Goal: Communication & Community: Answer question/provide support

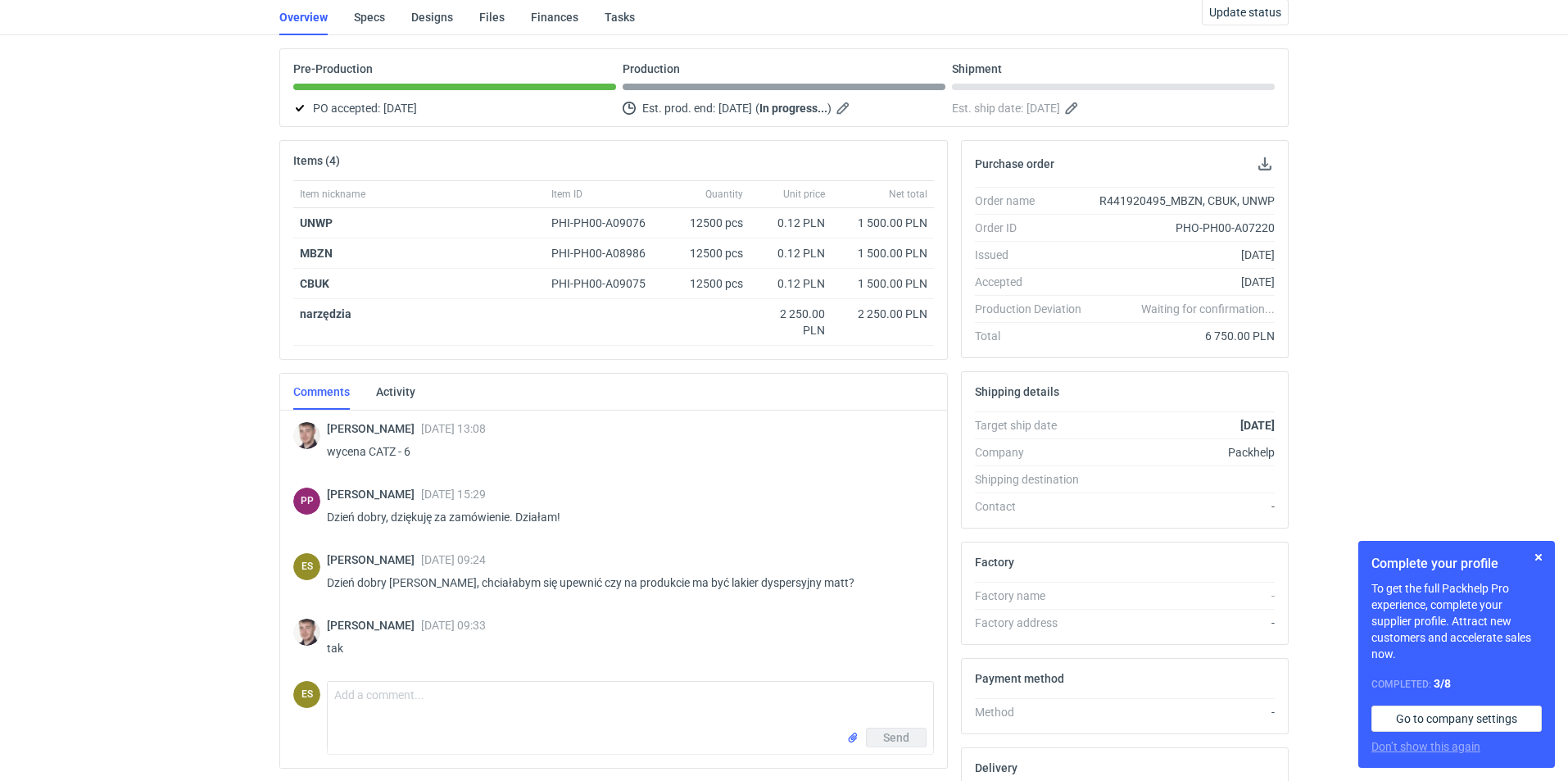
scroll to position [272, 0]
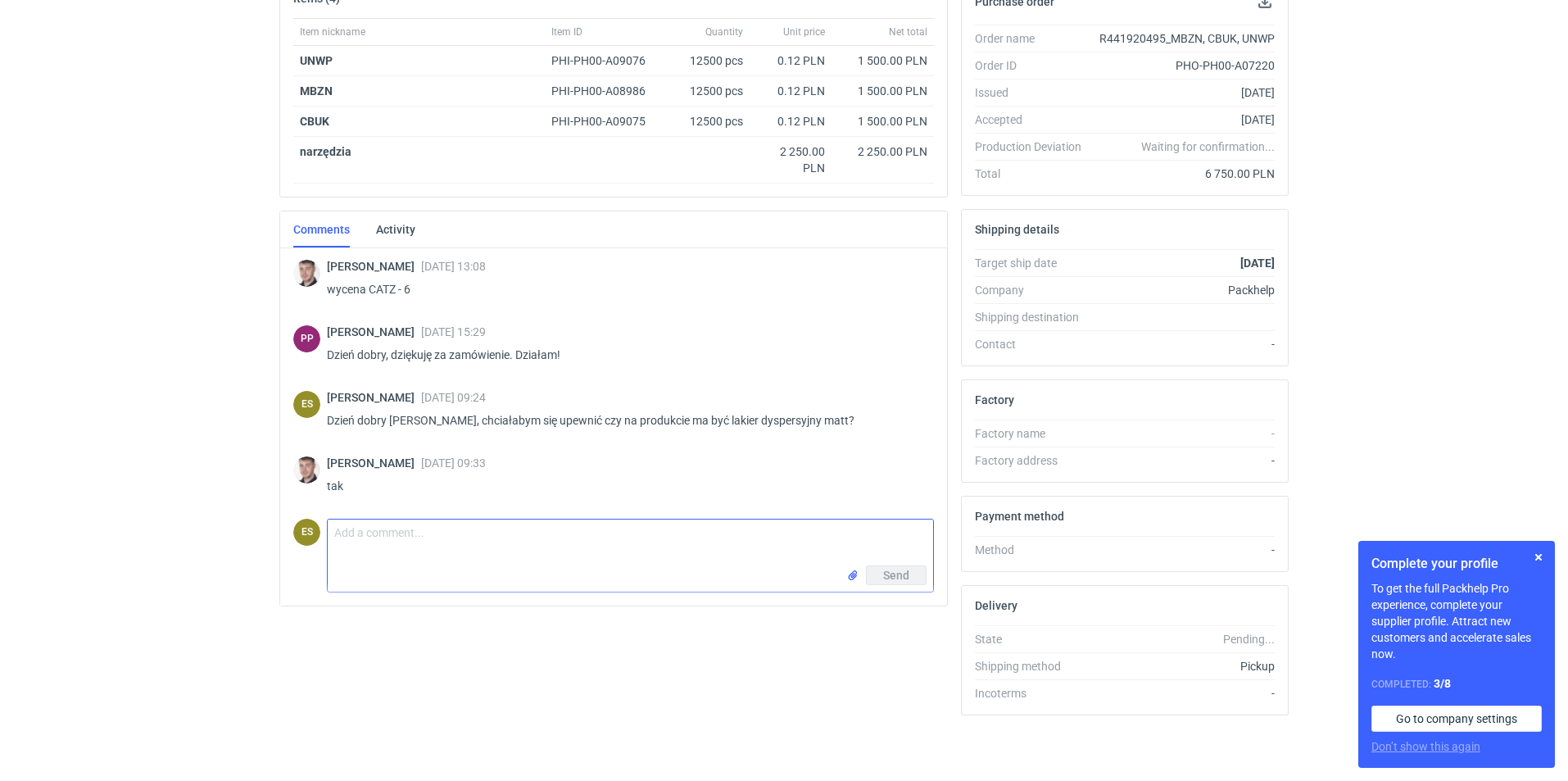
click at [355, 530] on textarea "Comment message" at bounding box center [630, 542] width 606 height 46
type textarea "p"
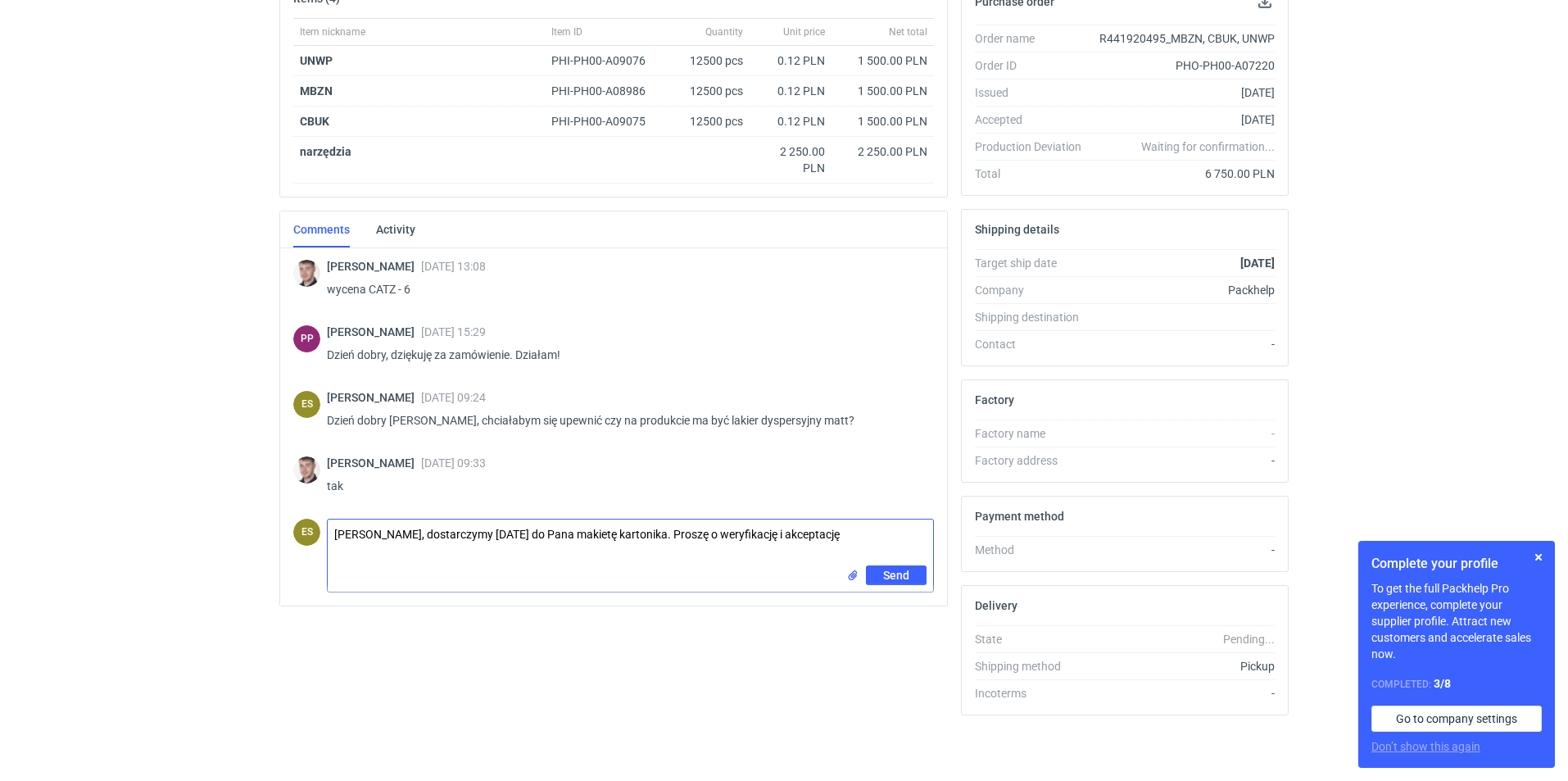
type textarea "[PERSON_NAME], dostarczymy [DATE] do Pana makietę kartonika. Proszę o weryfikac…"
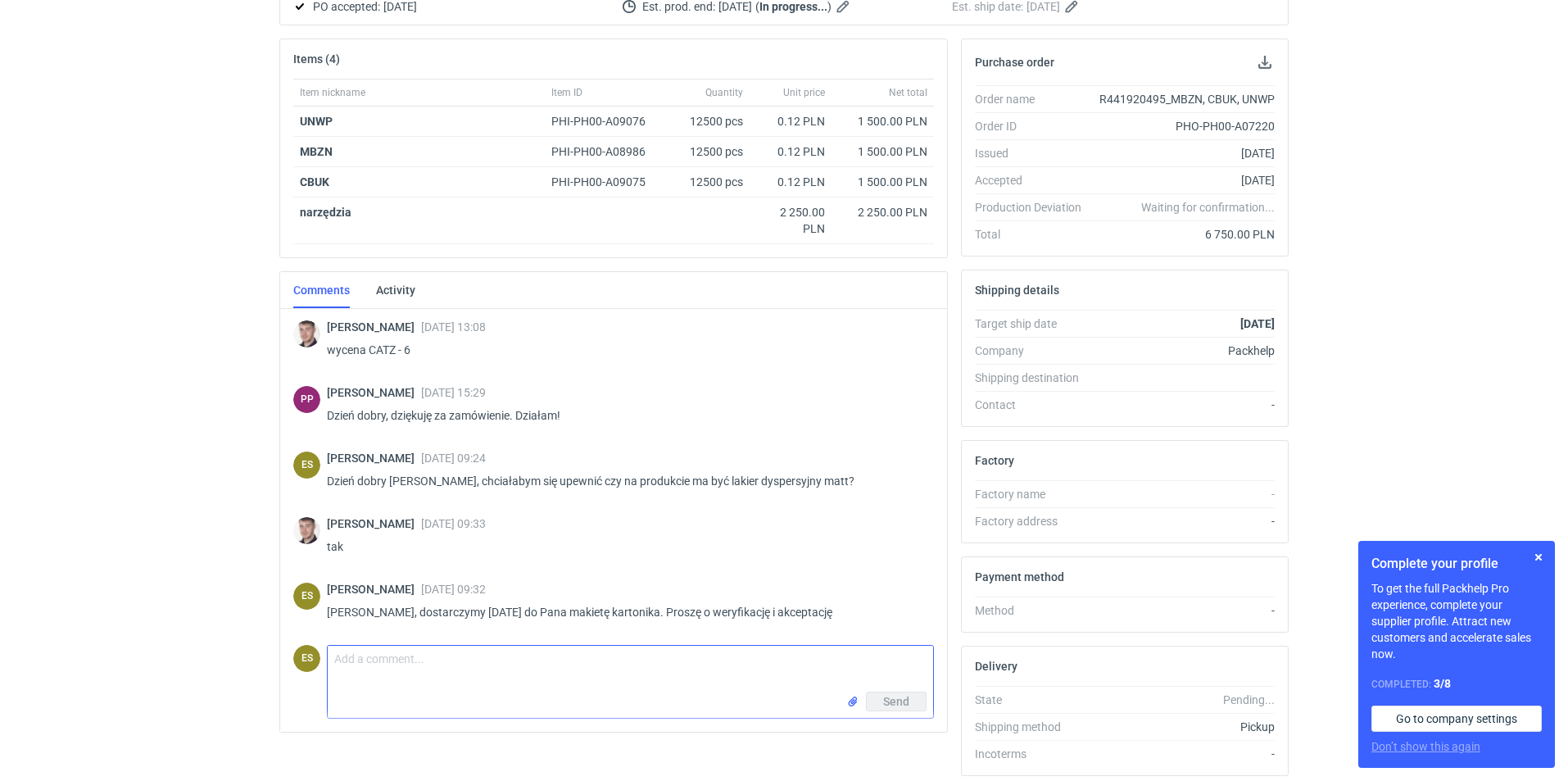
scroll to position [245, 0]
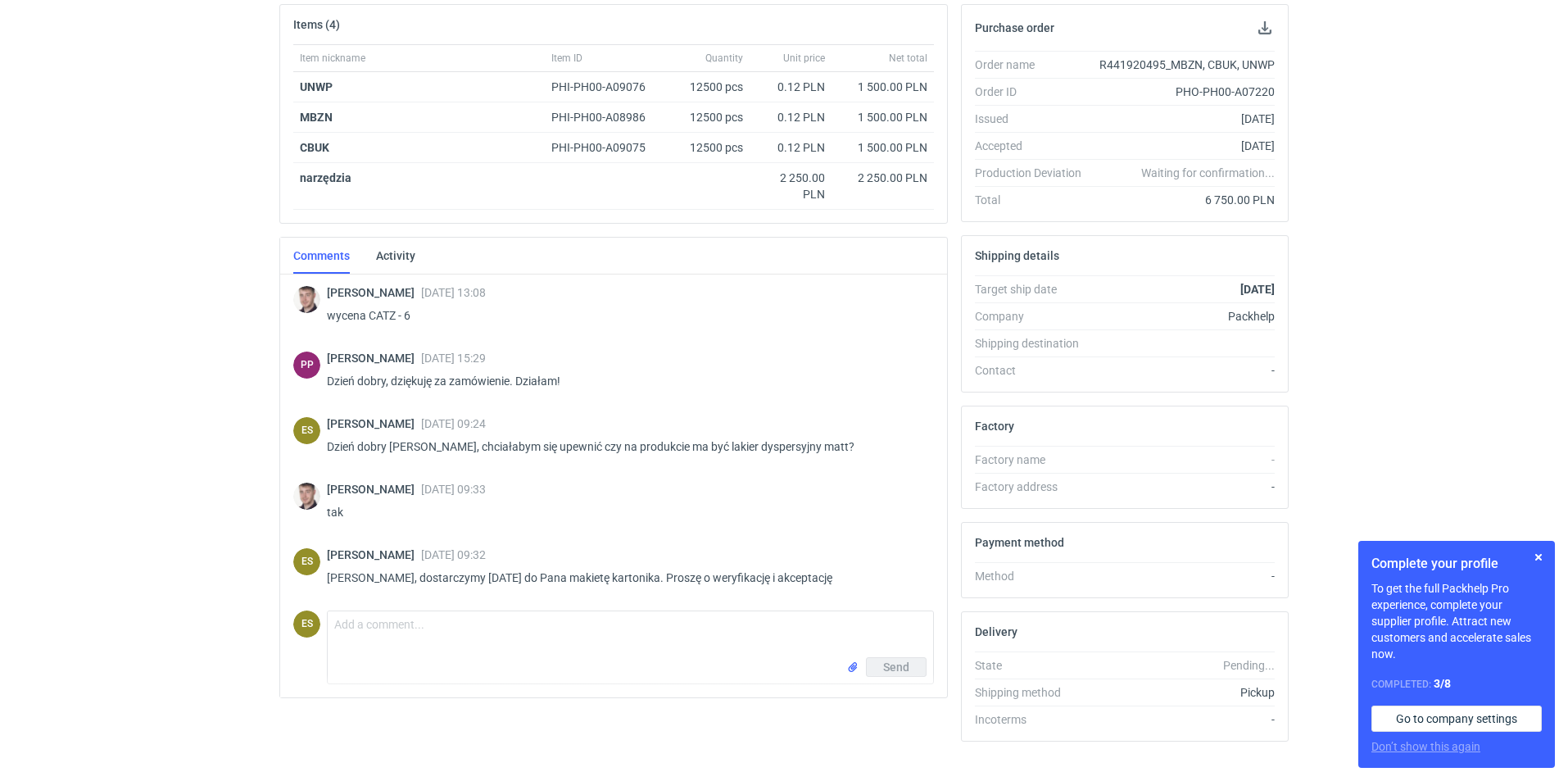
click at [222, 443] on div "RFQs Specs Designs Items Orders Customers Tools Analytics 11 23 ES [PERSON_NAME…" at bounding box center [784, 145] width 1568 height 781
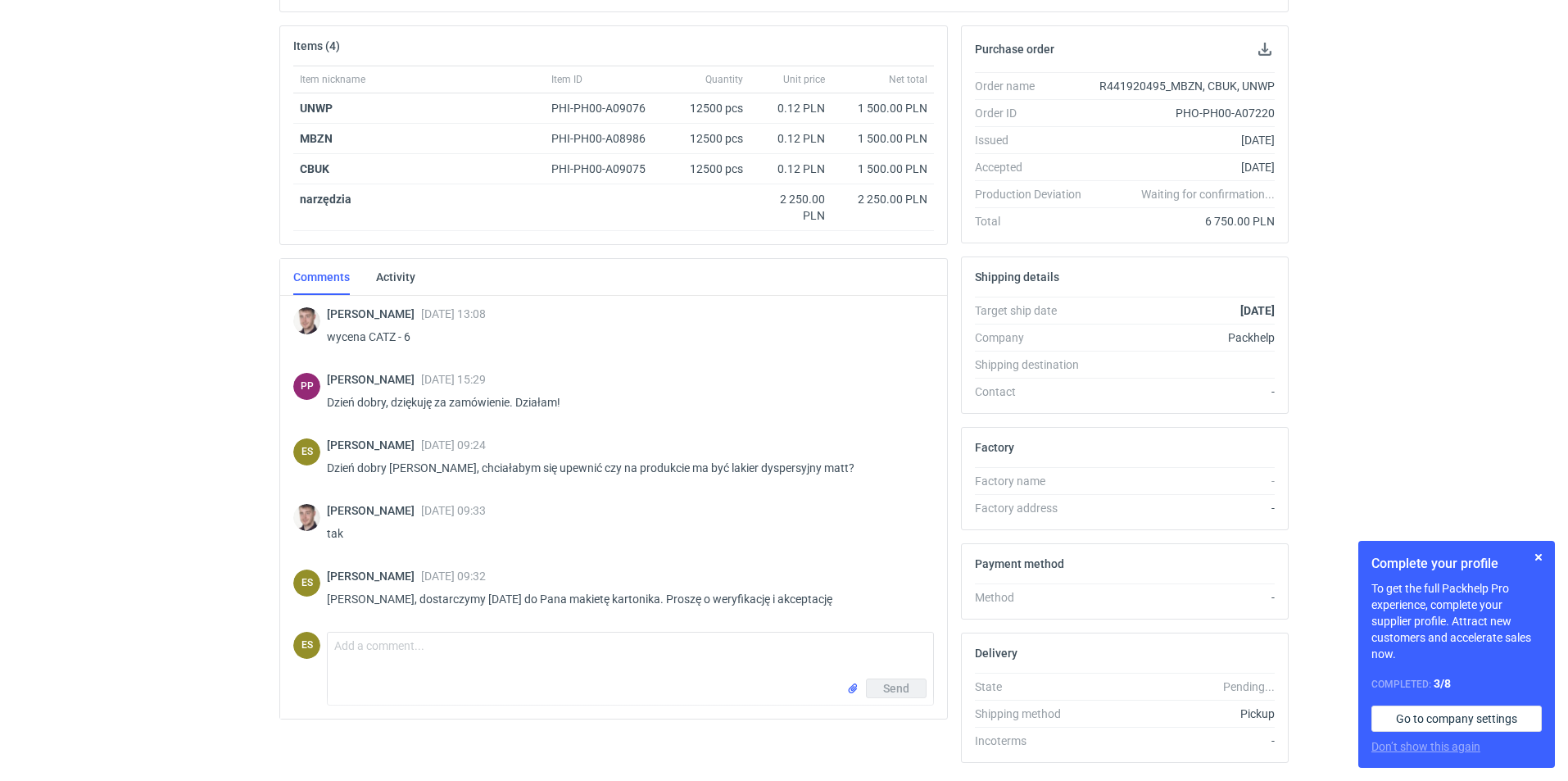
scroll to position [272, 0]
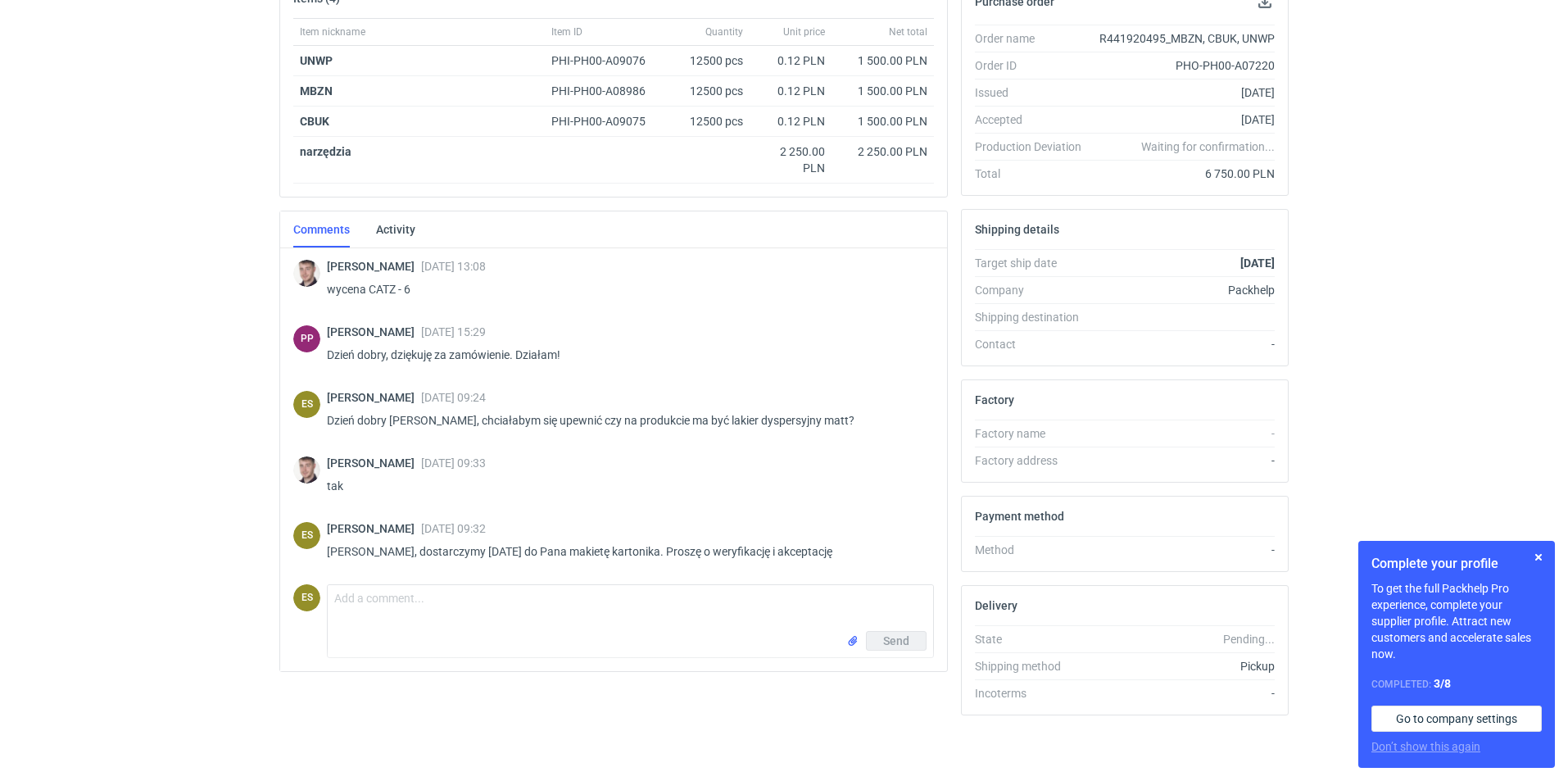
drag, startPoint x: 124, startPoint y: 482, endPoint x: 122, endPoint y: 473, distance: 9.2
click at [124, 483] on div "RFQs Specs Designs Items Orders Customers Tools Analytics 11 23 ES [PERSON_NAME…" at bounding box center [784, 118] width 1568 height 781
